Goal: Check status: Check status

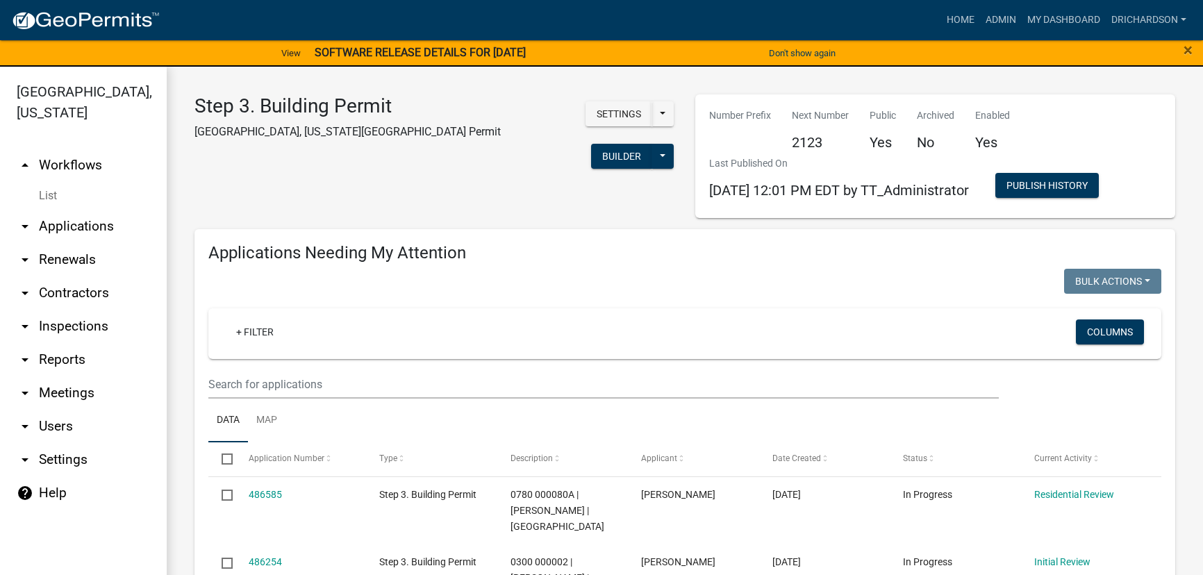
select select "1: 25"
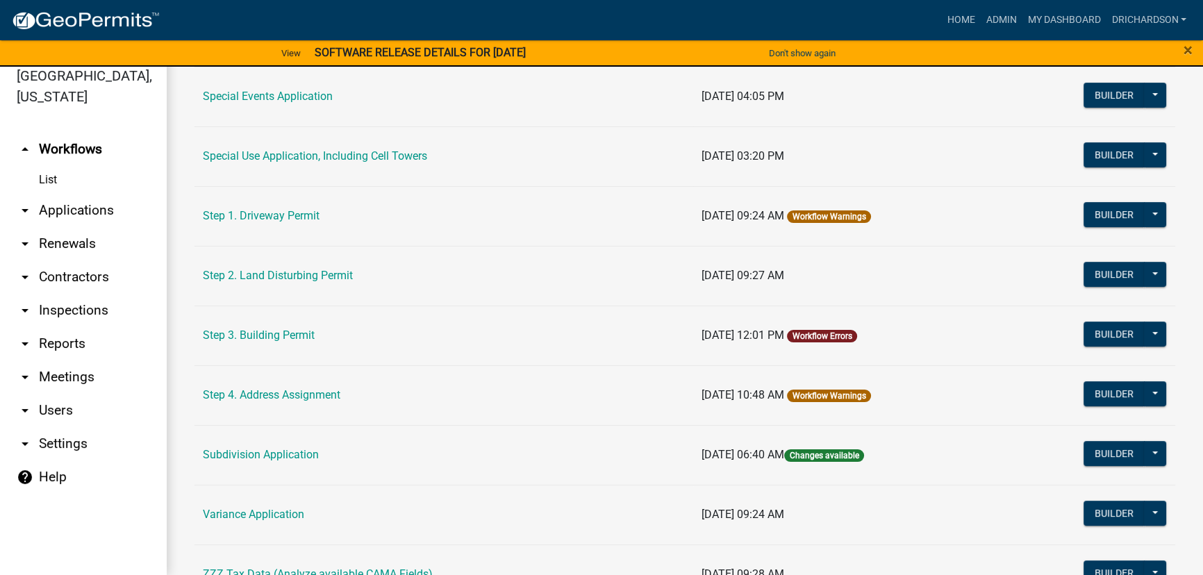
scroll to position [664, 0]
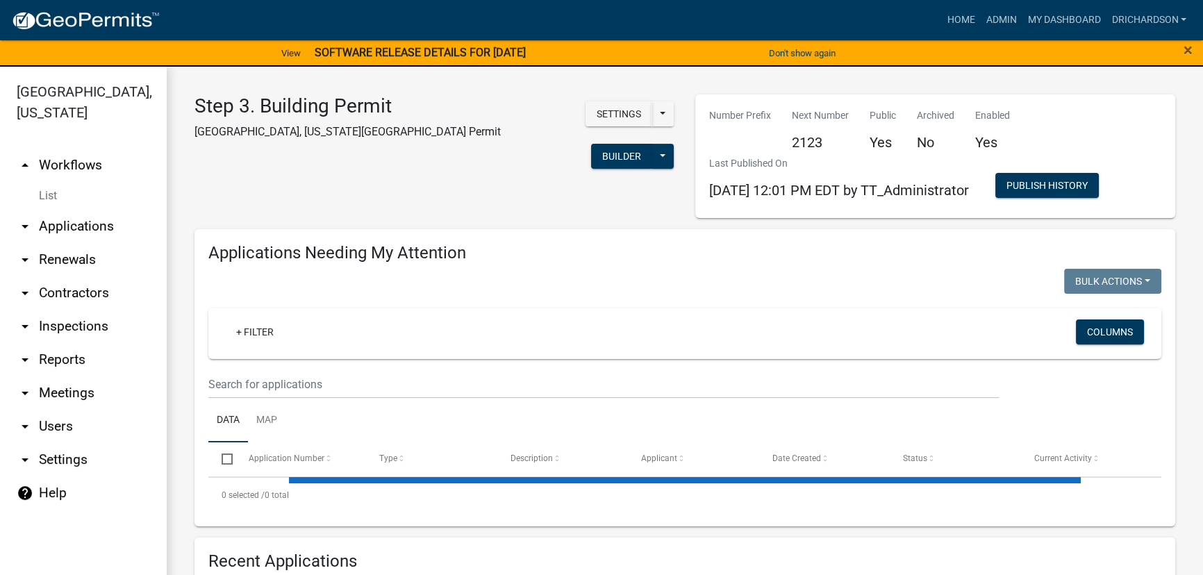
select select "1: 25"
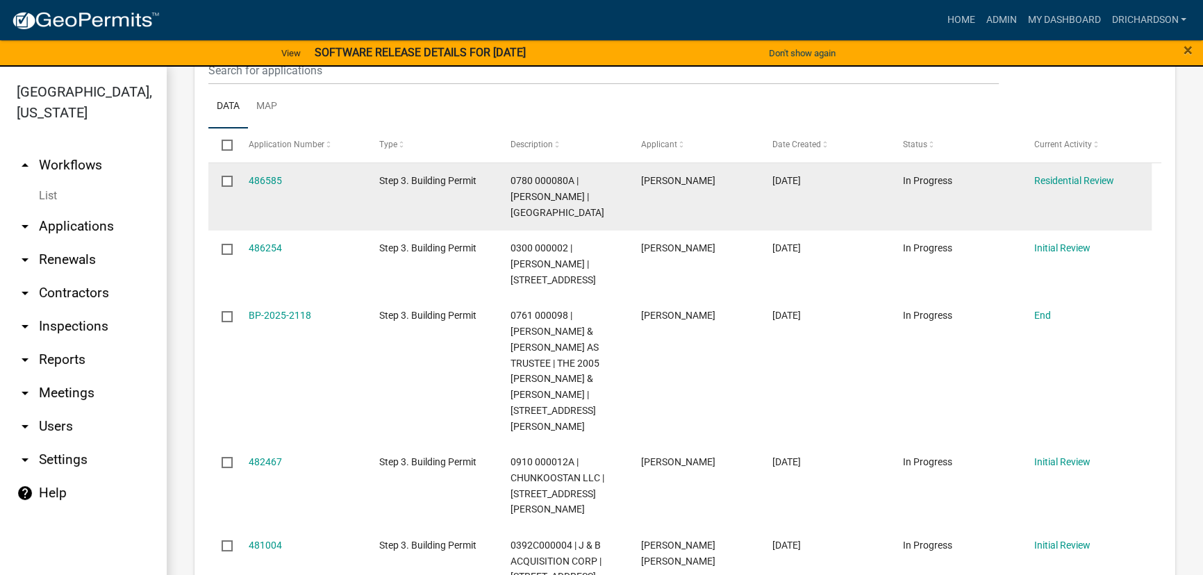
scroll to position [315, 0]
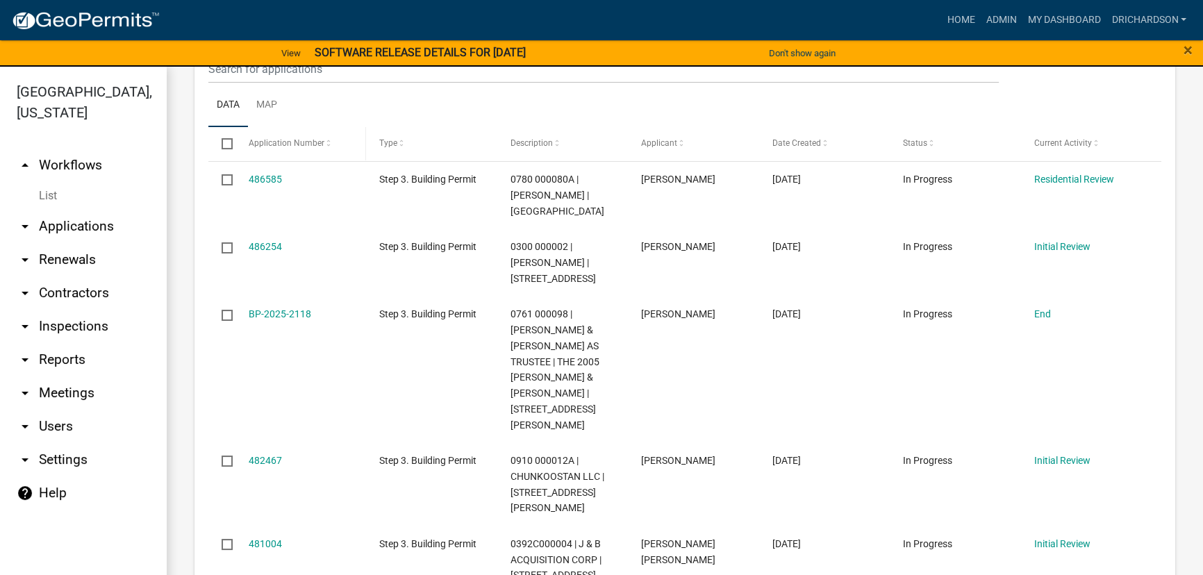
click at [313, 145] on span "Application Number" at bounding box center [287, 143] width 76 height 10
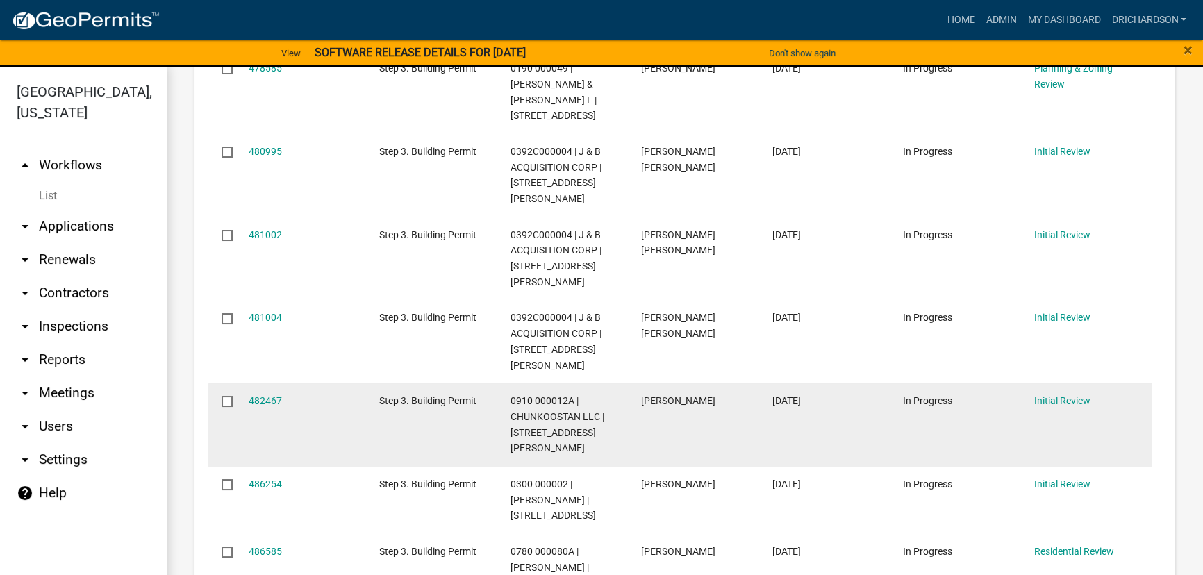
scroll to position [1389, 0]
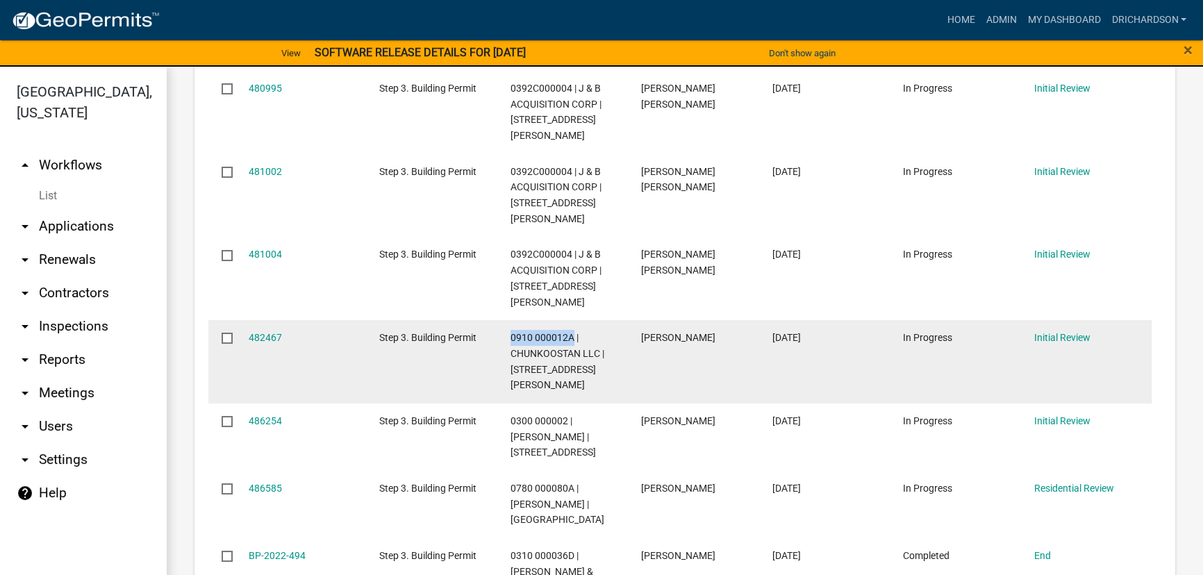
drag, startPoint x: 510, startPoint y: 243, endPoint x: 572, endPoint y: 246, distance: 62.6
click at [572, 332] on span "0910 000012A | CHUNKOOSTAN LLC | 126 EARL COOK RD" at bounding box center [557, 361] width 94 height 58
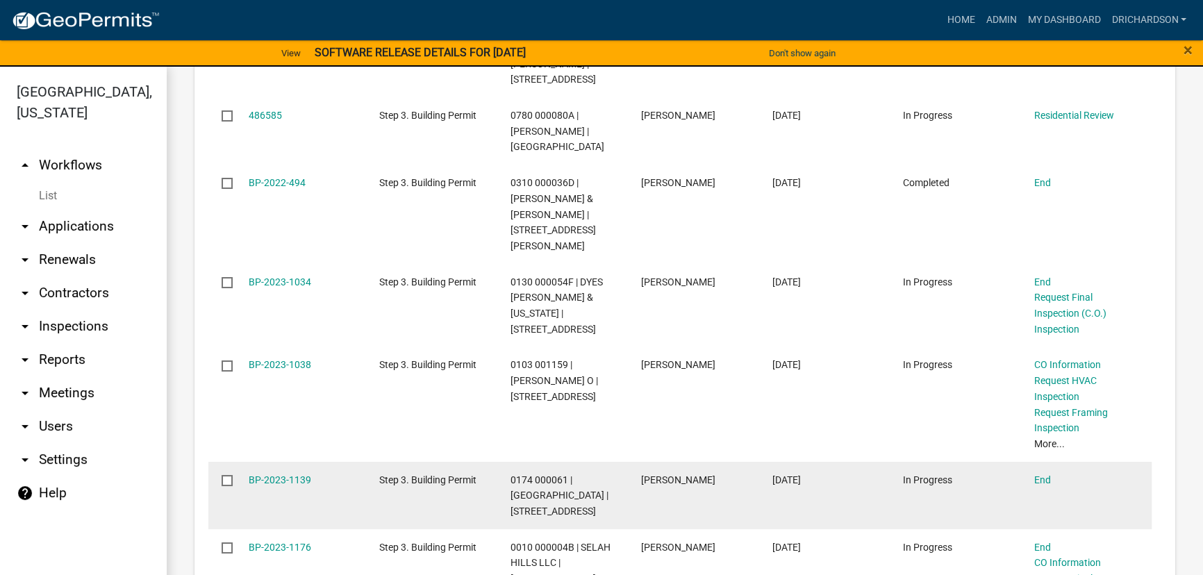
scroll to position [1768, 0]
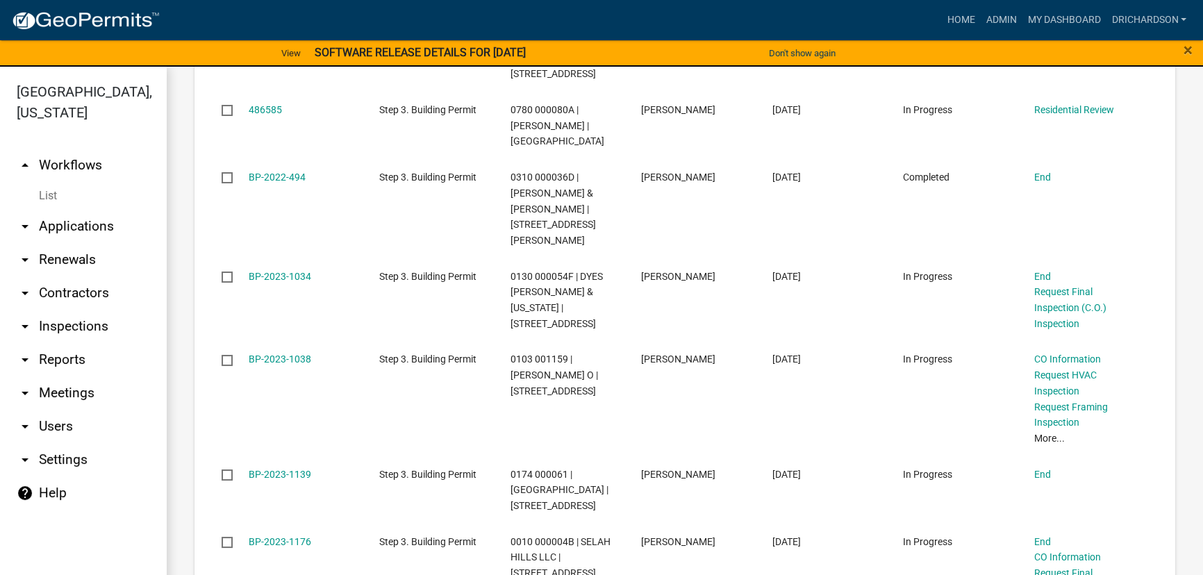
click at [93, 210] on link "arrow_drop_down Applications" at bounding box center [83, 226] width 167 height 33
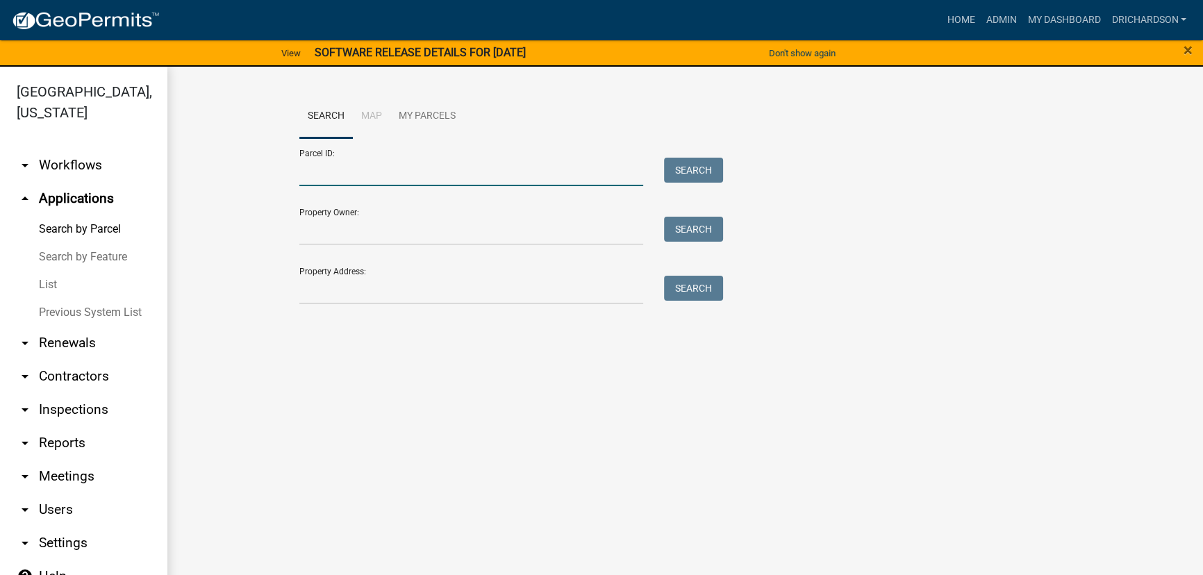
click at [301, 176] on input "Parcel ID:" at bounding box center [471, 172] width 344 height 28
click at [321, 302] on input "Property Address:" at bounding box center [471, 290] width 344 height 28
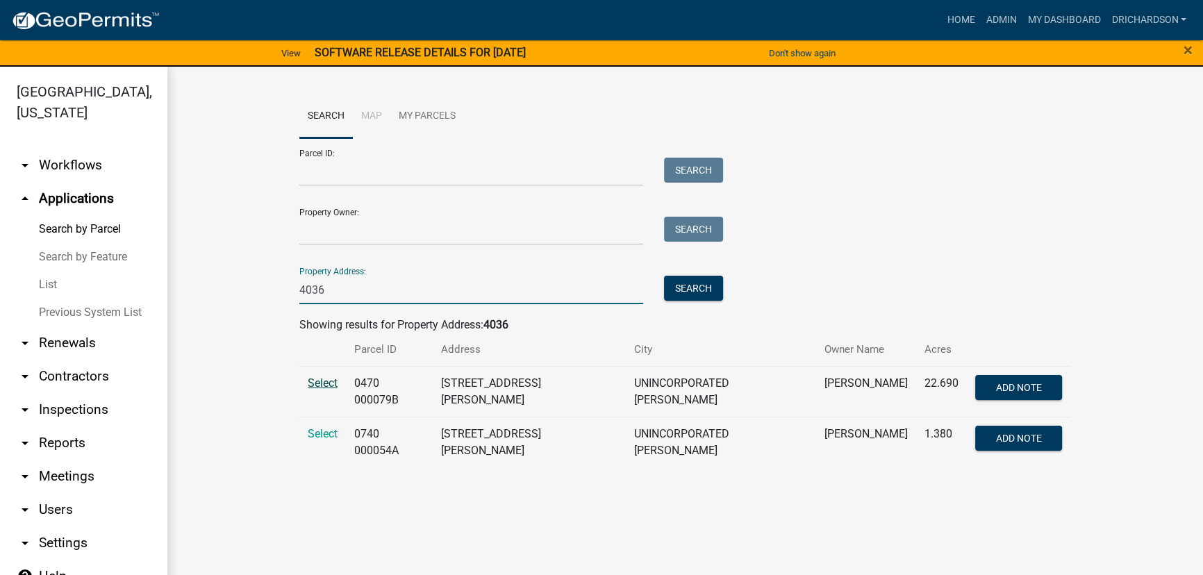
type input "4036"
click at [322, 378] on span "Select" at bounding box center [323, 382] width 30 height 13
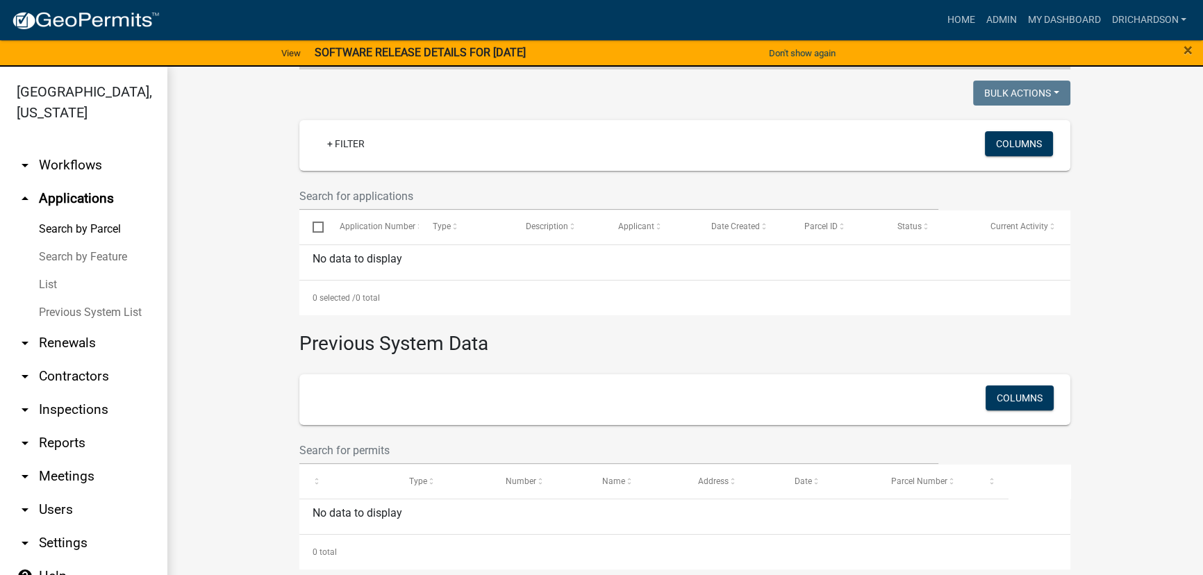
scroll to position [16, 0]
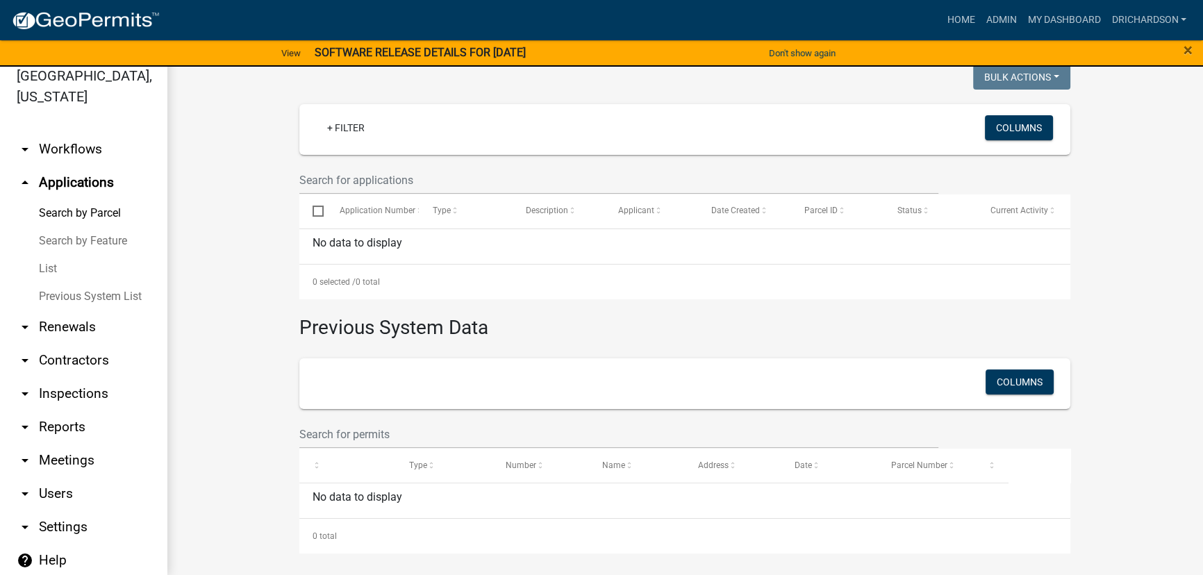
click at [308, 13] on link "Selected" at bounding box center [329, 19] width 42 height 13
